Goal: Transaction & Acquisition: Download file/media

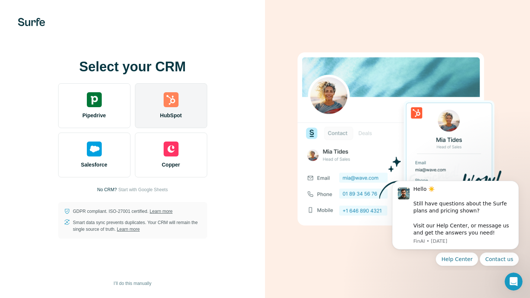
click at [186, 101] on div "HubSpot" at bounding box center [171, 105] width 72 height 45
